Goal: Transaction & Acquisition: Purchase product/service

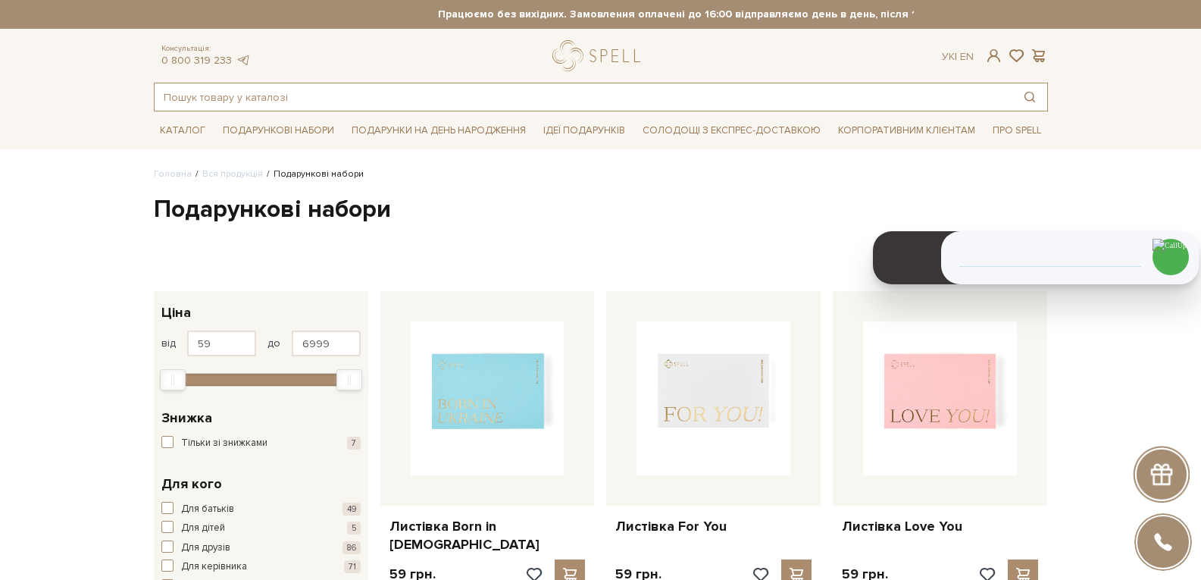
drag, startPoint x: 0, startPoint y: 0, endPoint x: 256, endPoint y: 89, distance: 271.2
click at [256, 89] on input "text" at bounding box center [584, 96] width 858 height 27
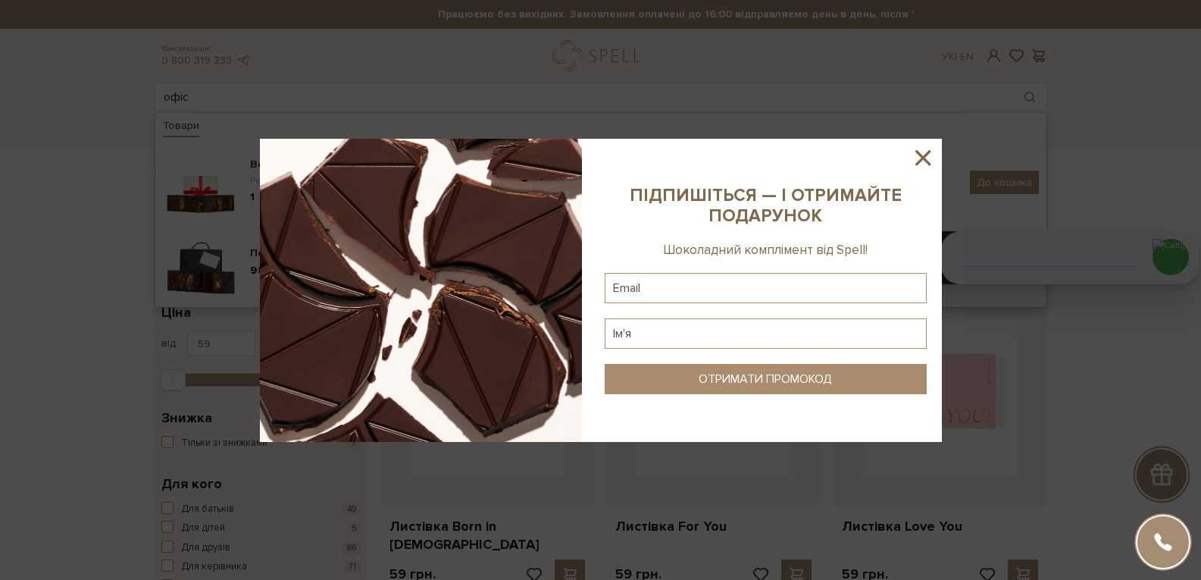
click at [921, 153] on icon at bounding box center [923, 158] width 26 height 26
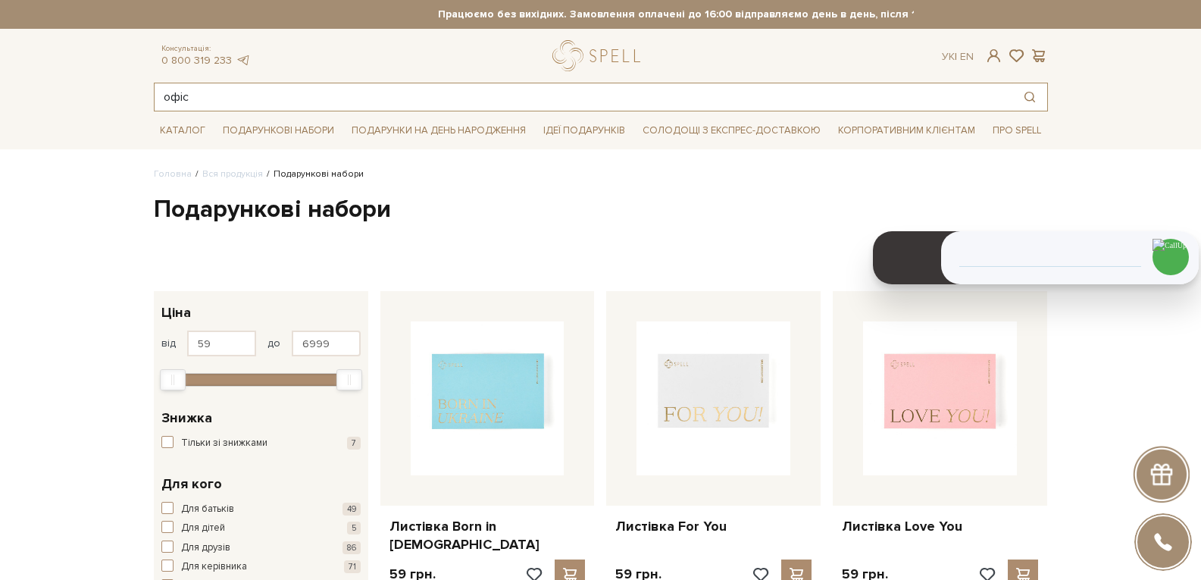
click at [233, 97] on input "офіс" at bounding box center [584, 96] width 858 height 27
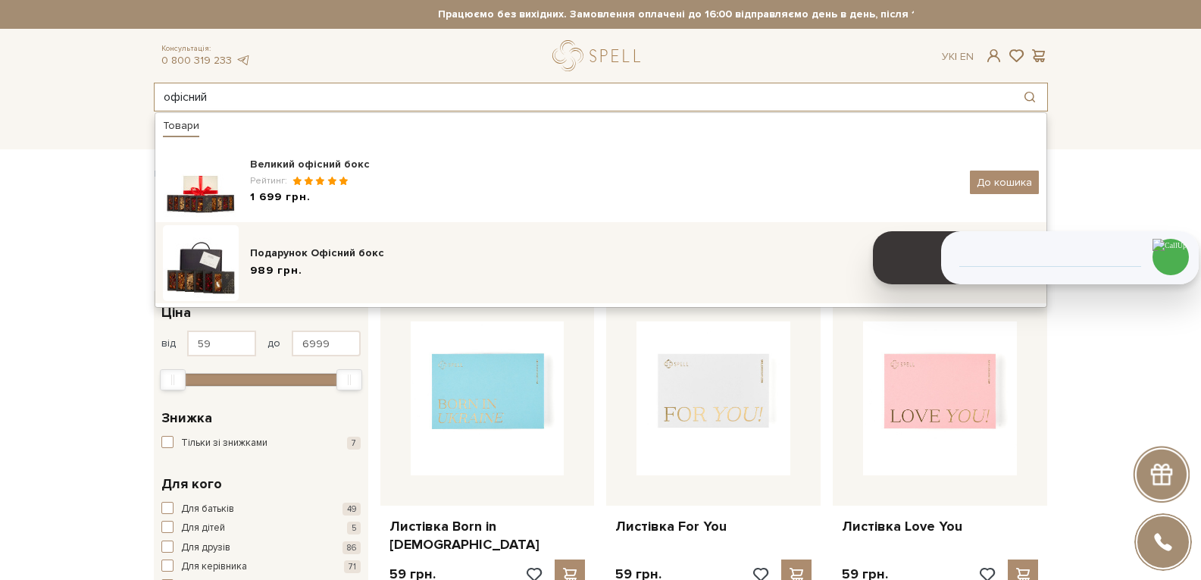
type input "офісний"
click at [308, 258] on div "Подарунок Офісний бокс" at bounding box center [604, 252] width 708 height 15
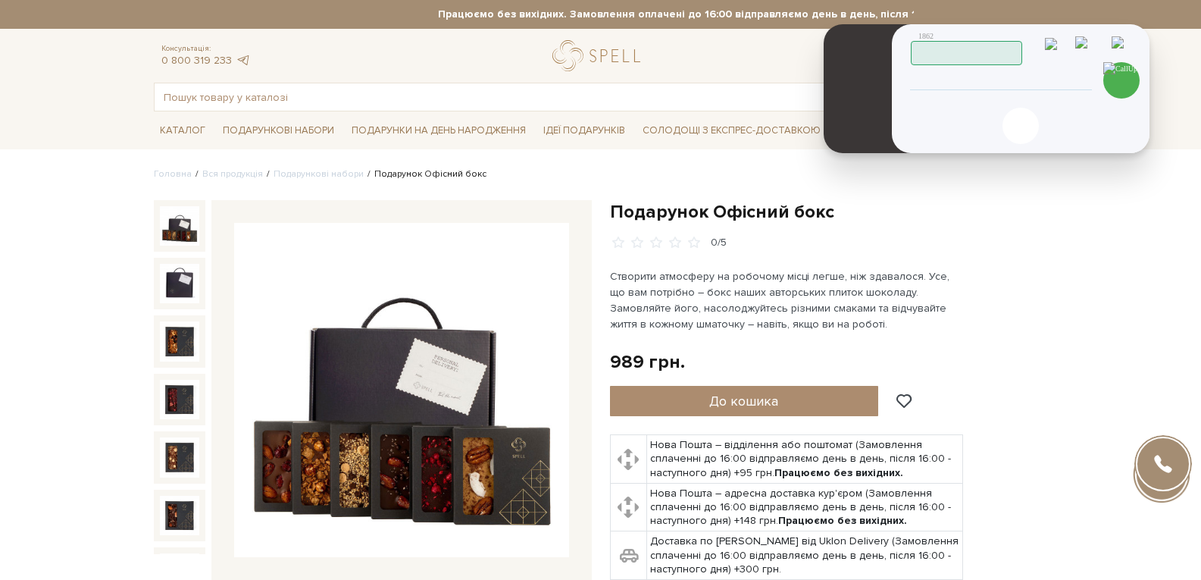
drag, startPoint x: 1123, startPoint y: 220, endPoint x: 1074, endPoint y: 43, distance: 184.0
click at [1074, 43] on header "1862 Працюю" at bounding box center [1022, 45] width 222 height 39
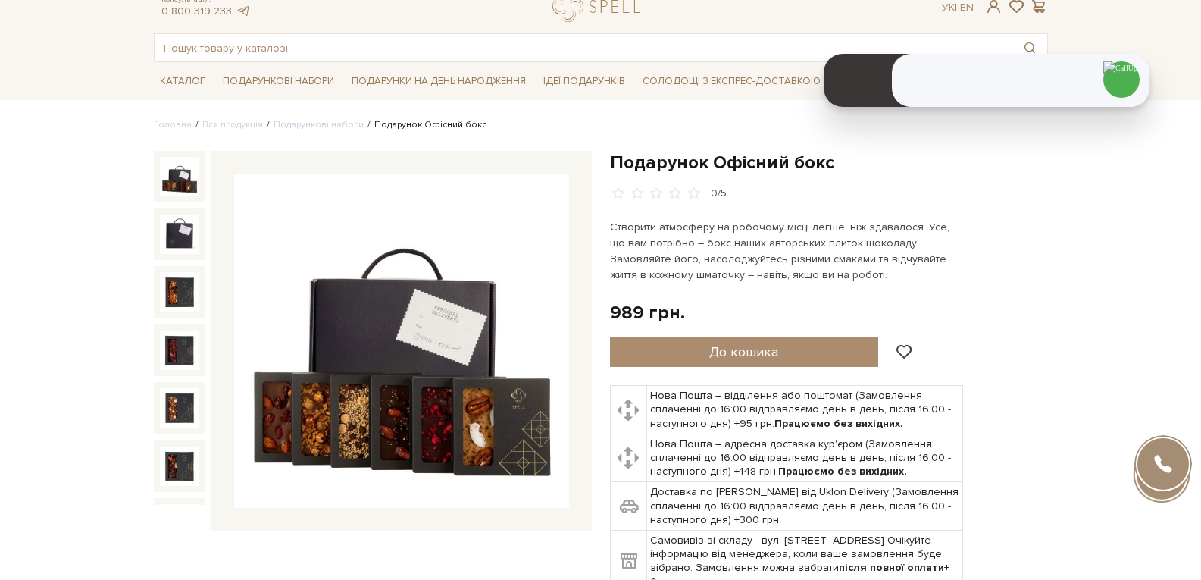
scroll to position [76, 0]
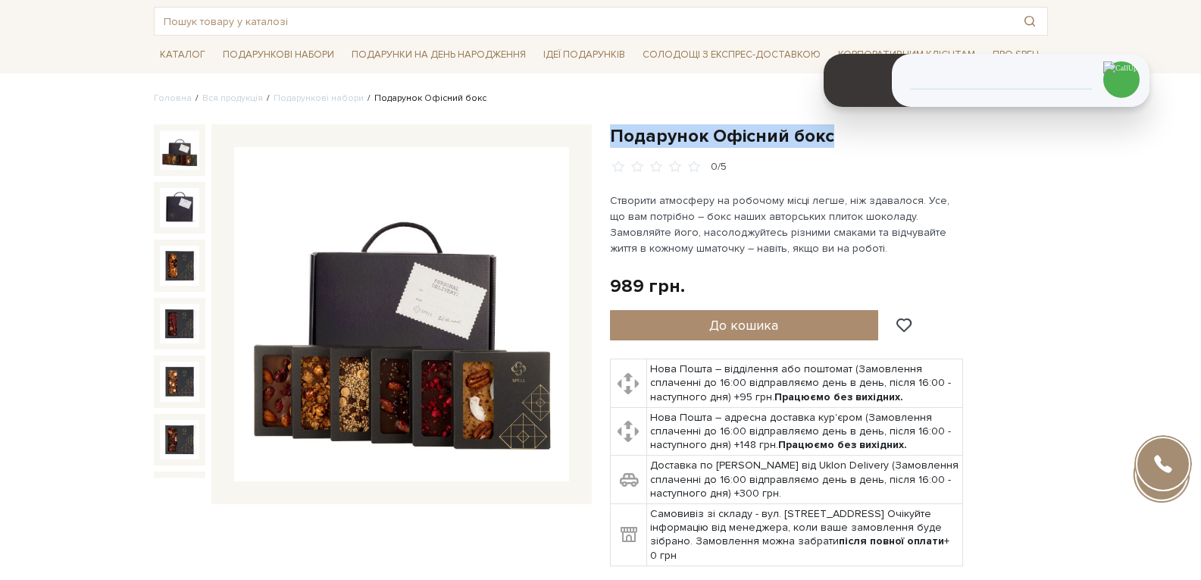
drag, startPoint x: 830, startPoint y: 141, endPoint x: 611, endPoint y: 135, distance: 219.0
click at [611, 135] on h1 "Подарунок Офісний бокс" at bounding box center [829, 135] width 438 height 23
copy h1 "Подарунок Офісний бокс"
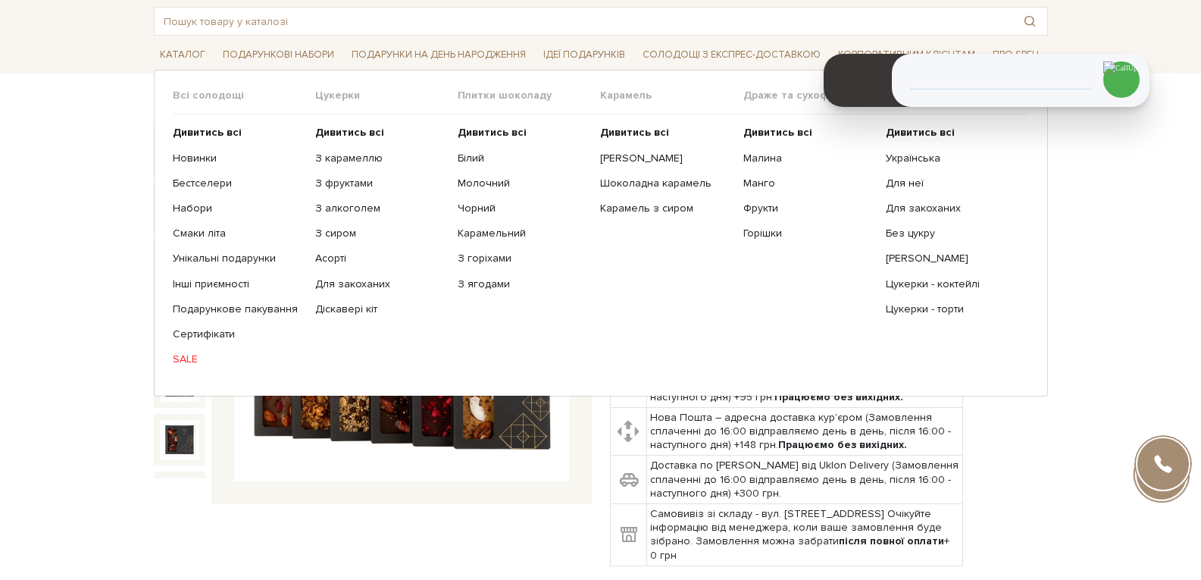
drag, startPoint x: 249, startPoint y: 305, endPoint x: 354, endPoint y: 295, distance: 105.1
click at [248, 305] on link "Подарункове пакування" at bounding box center [238, 309] width 131 height 14
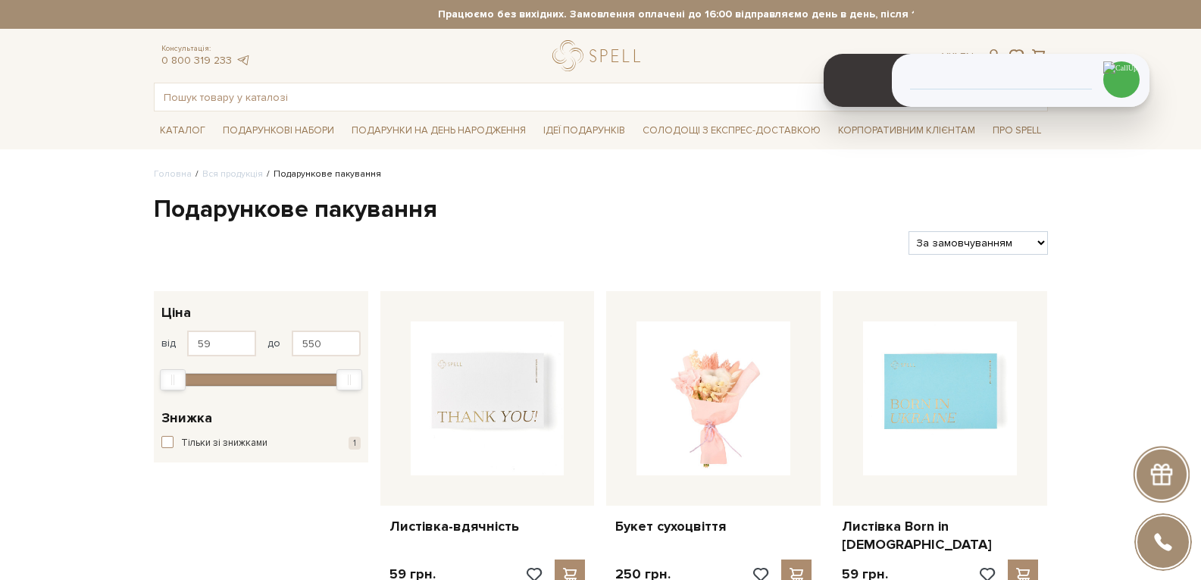
scroll to position [303, 0]
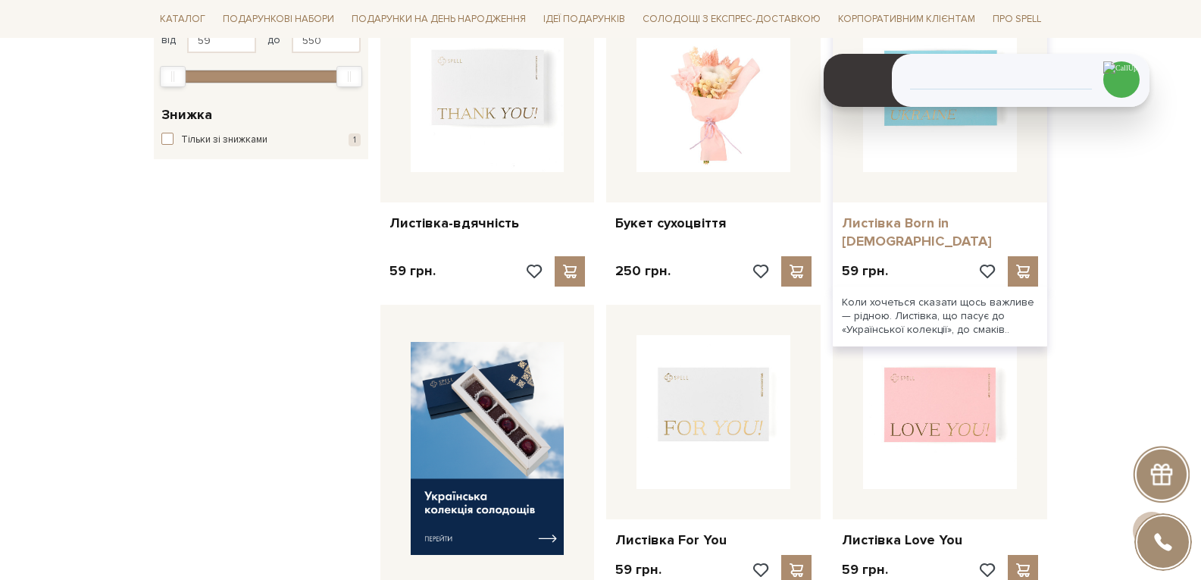
click at [970, 220] on link "Листівка Born in [DEMOGRAPHIC_DATA]" at bounding box center [940, 232] width 196 height 36
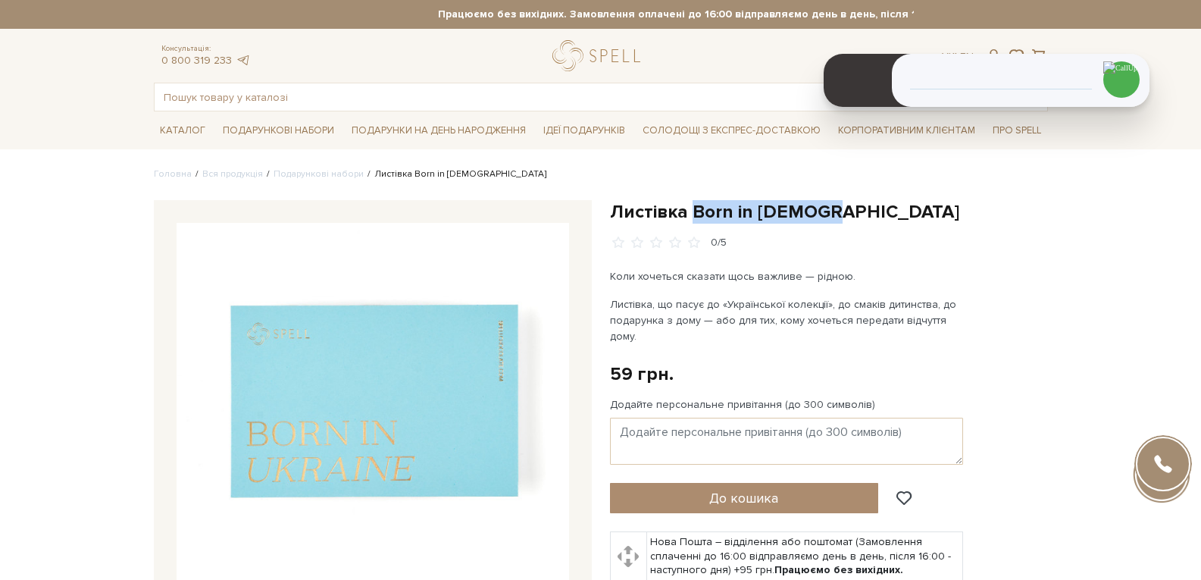
drag, startPoint x: 693, startPoint y: 213, endPoint x: 816, endPoint y: 217, distance: 122.8
click at [816, 217] on h1 "Листівка Born in [DEMOGRAPHIC_DATA]" at bounding box center [829, 211] width 438 height 23
copy h1 "Born in Ukraine"
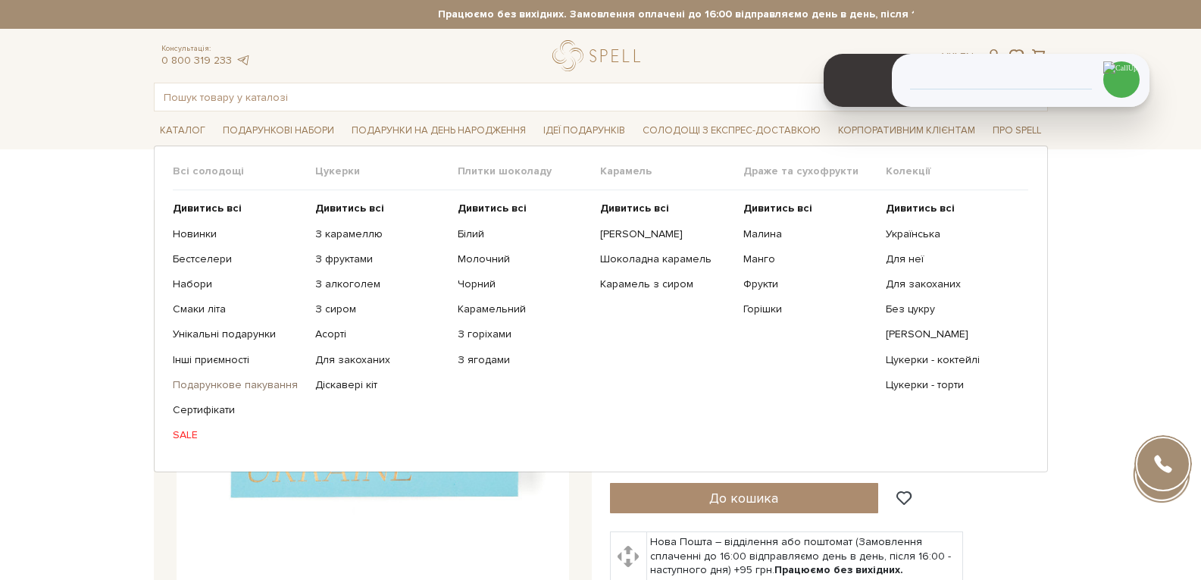
click at [234, 388] on link "Подарункове пакування" at bounding box center [238, 385] width 131 height 14
